Goal: Find specific page/section: Find specific page/section

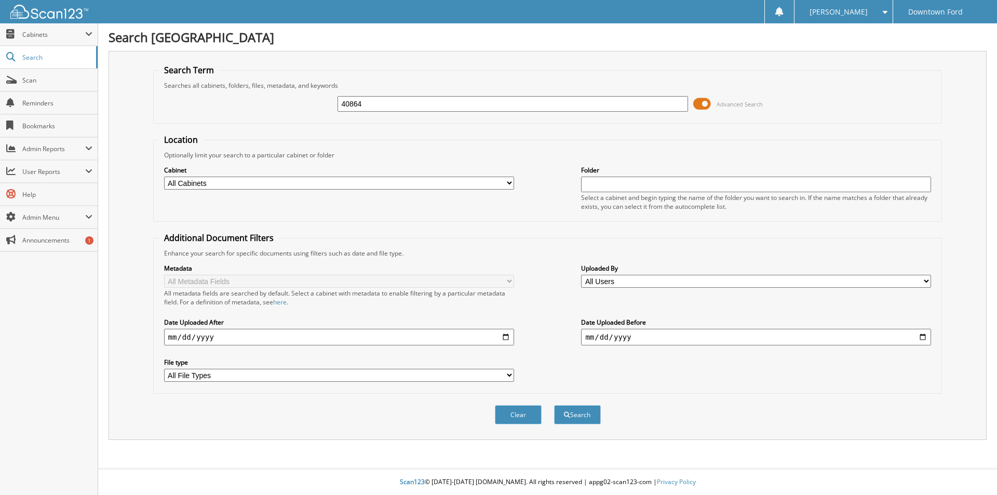
type input "40864"
click at [554, 405] on button "Search" at bounding box center [577, 414] width 47 height 19
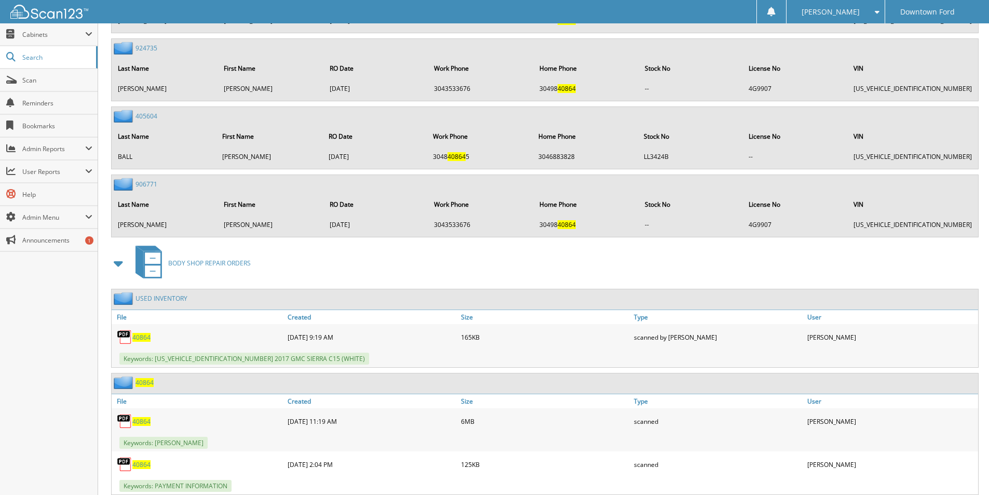
scroll to position [1939, 0]
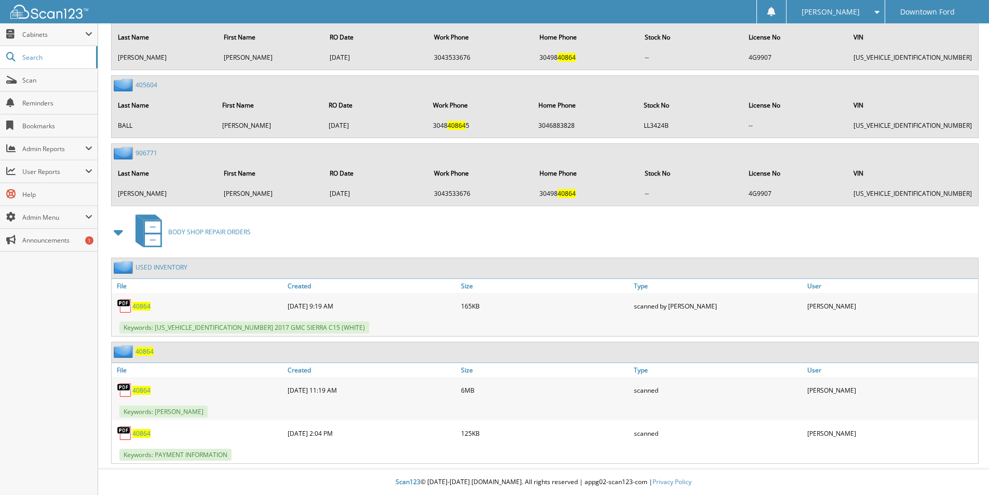
click at [144, 305] on span "40864" at bounding box center [141, 306] width 18 height 9
click at [141, 388] on span "40864" at bounding box center [141, 390] width 18 height 9
click at [138, 431] on span "40864" at bounding box center [141, 433] width 18 height 9
click at [60, 57] on span "Search" at bounding box center [56, 57] width 69 height 9
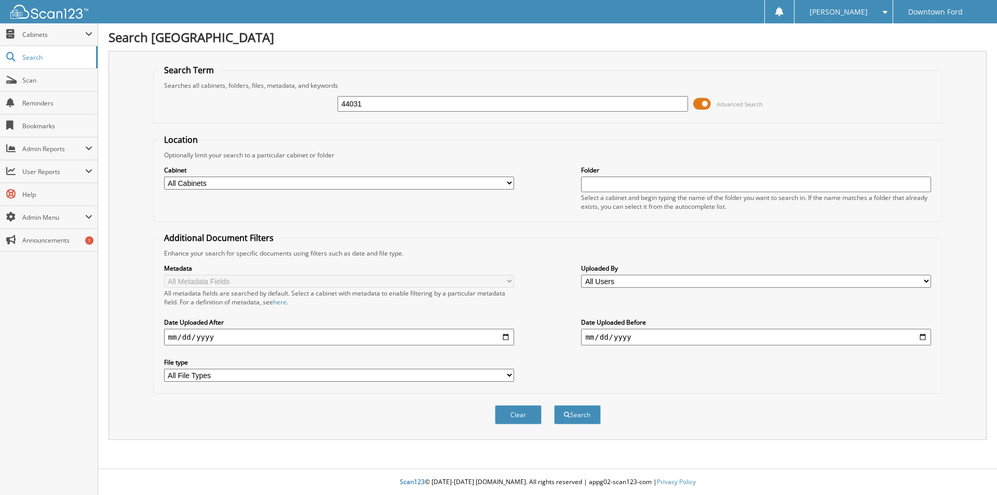
type input "44031"
click at [554, 405] on button "Search" at bounding box center [577, 414] width 47 height 19
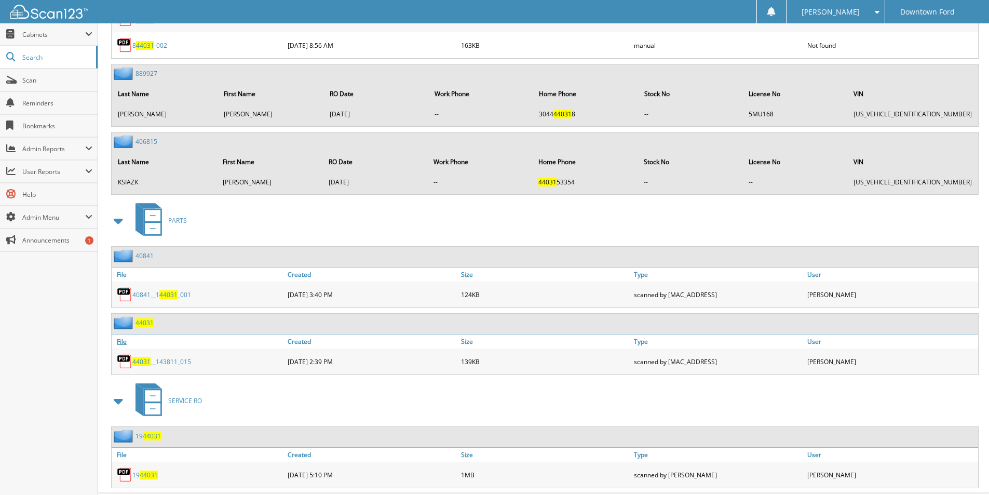
scroll to position [829, 0]
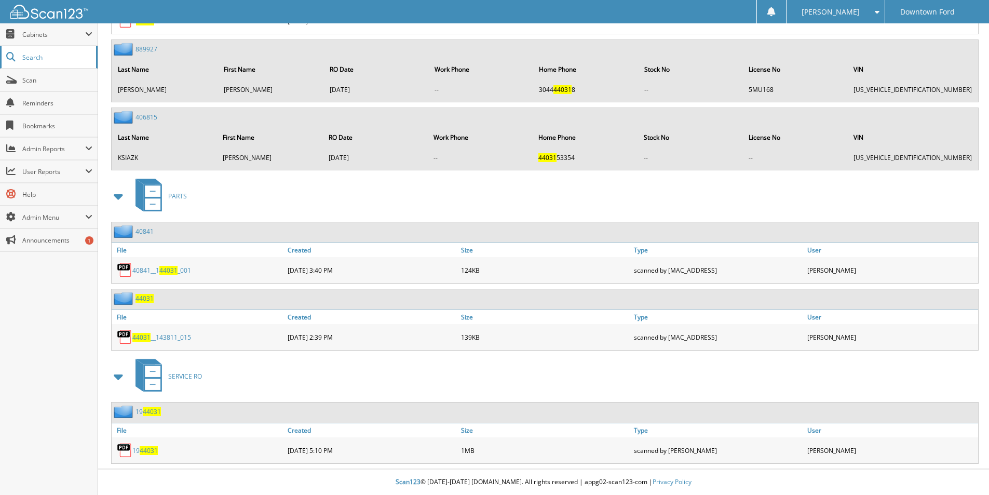
click at [55, 59] on span "Search" at bounding box center [56, 57] width 69 height 9
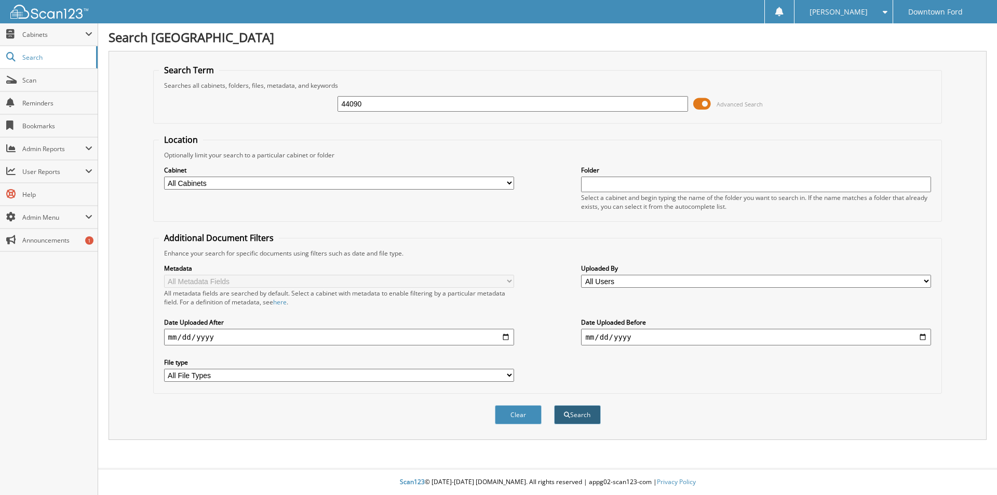
type input "44090"
click at [574, 409] on button "Search" at bounding box center [577, 414] width 47 height 19
